Goal: Information Seeking & Learning: Learn about a topic

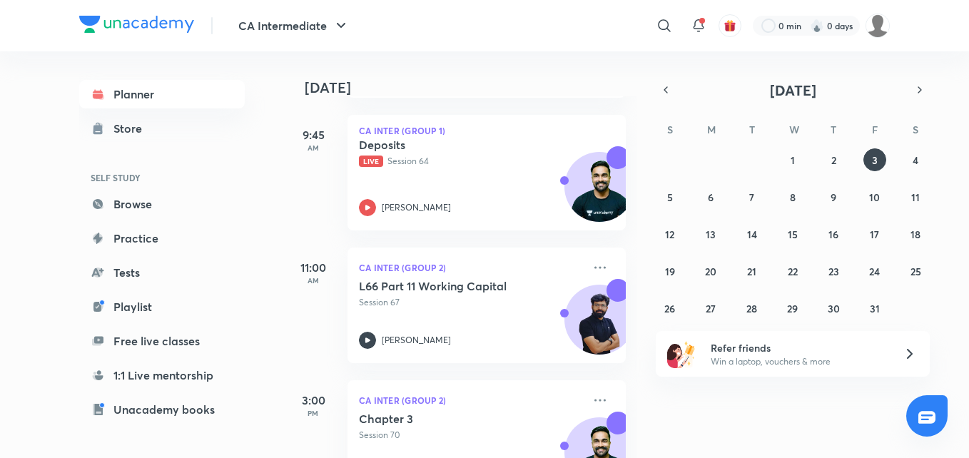
scroll to position [371, 0]
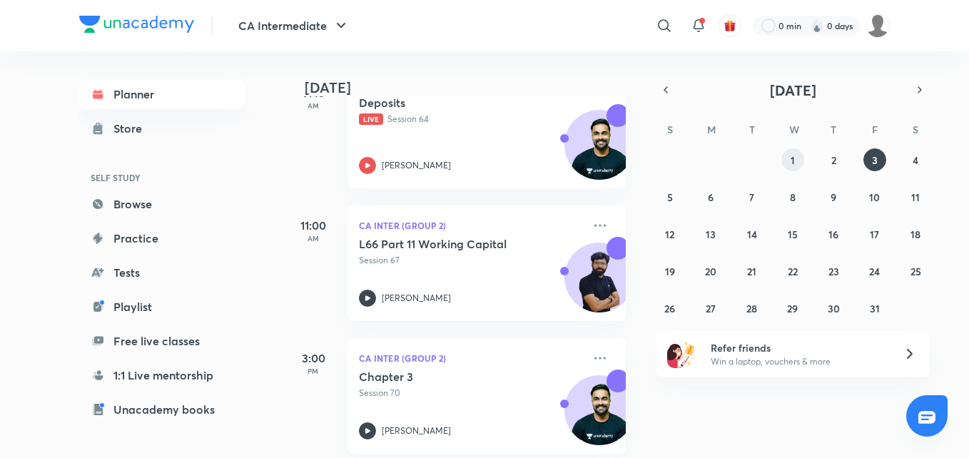
click at [796, 164] on button "1" at bounding box center [792, 159] width 23 height 23
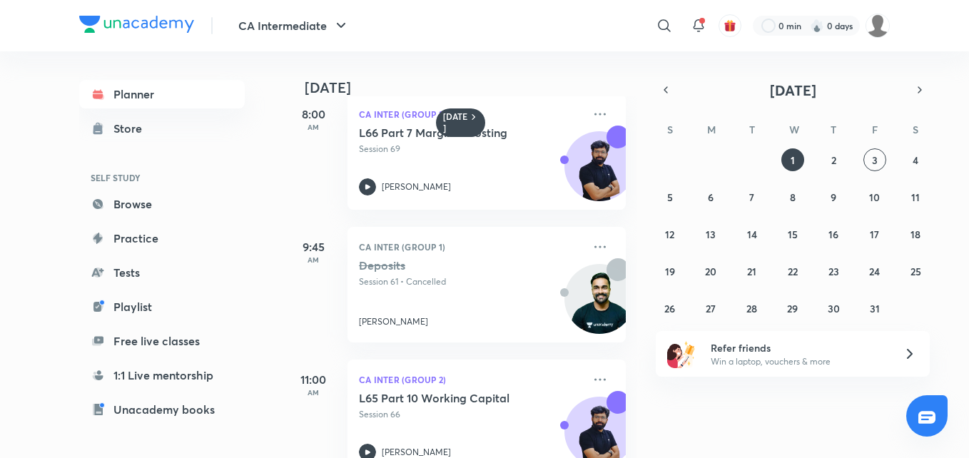
scroll to position [171, 0]
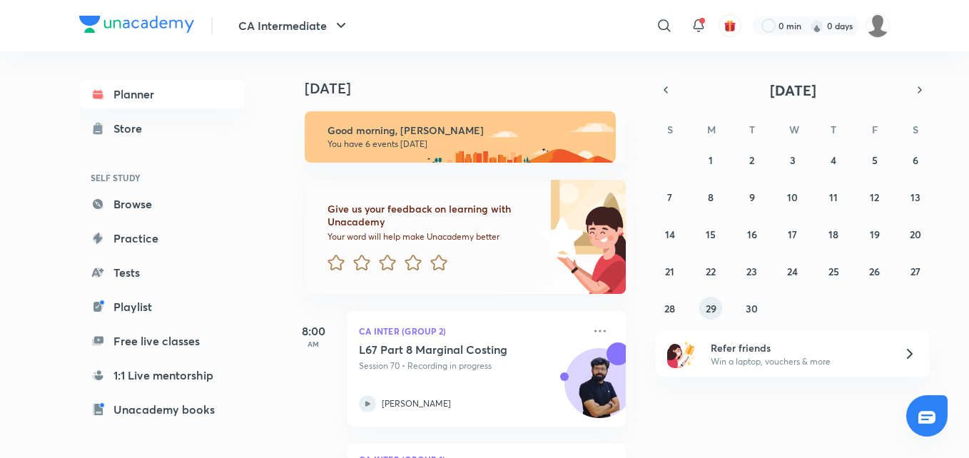
click at [711, 311] on abbr "29" at bounding box center [711, 309] width 11 height 14
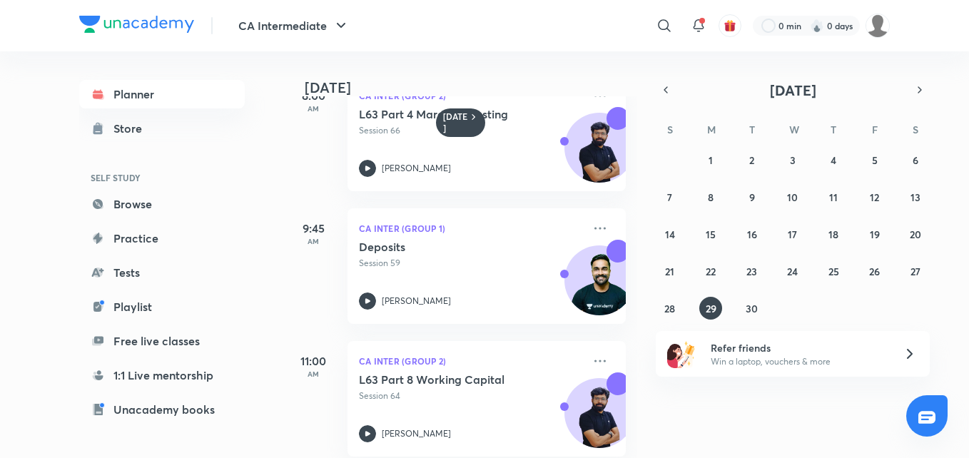
scroll to position [200, 0]
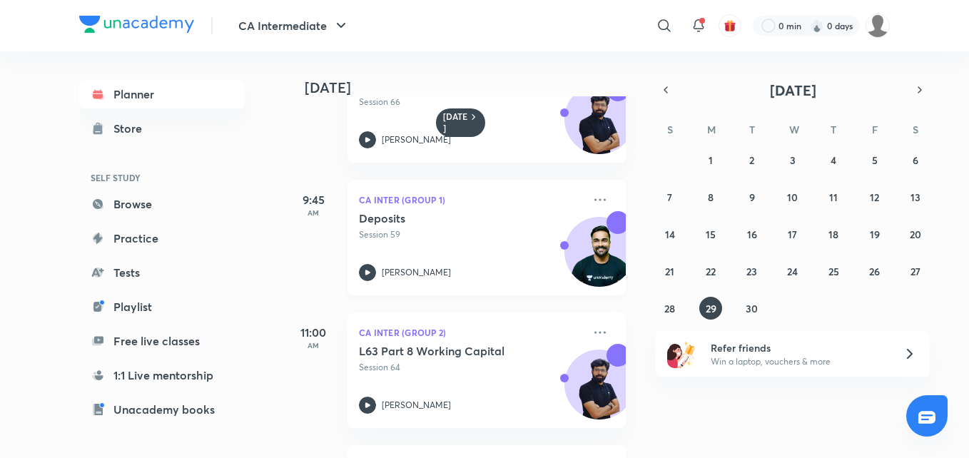
click at [368, 277] on icon at bounding box center [367, 272] width 17 height 17
